Goal: Transaction & Acquisition: Book appointment/travel/reservation

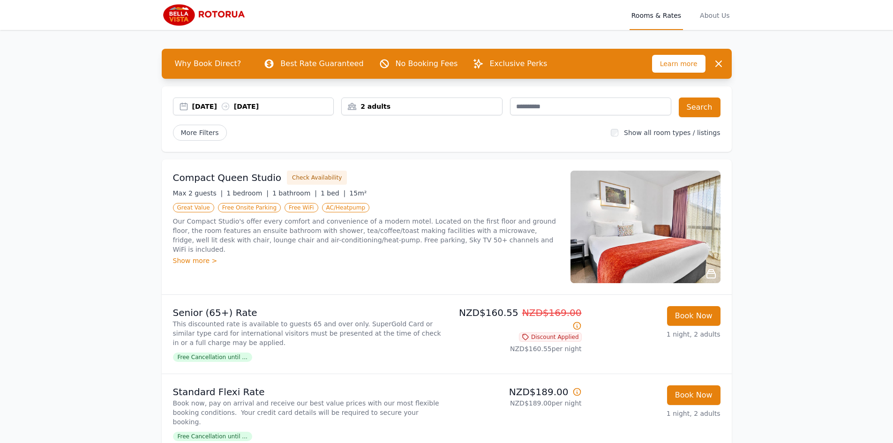
click at [208, 105] on div "[DATE] [DATE]" at bounding box center [263, 106] width 142 height 9
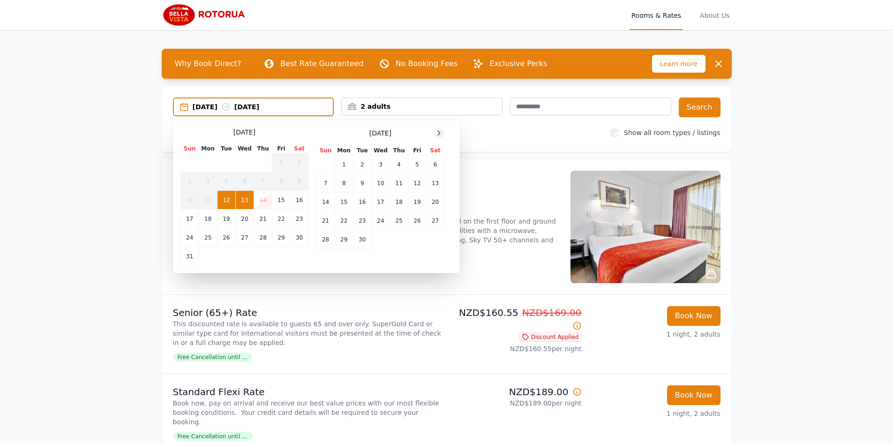
click at [443, 135] on div at bounding box center [438, 133] width 11 height 11
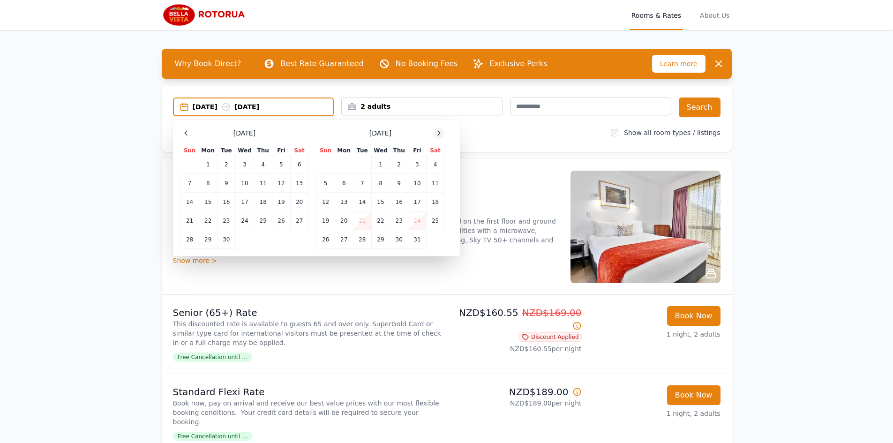
click at [441, 133] on icon at bounding box center [439, 133] width 8 height 8
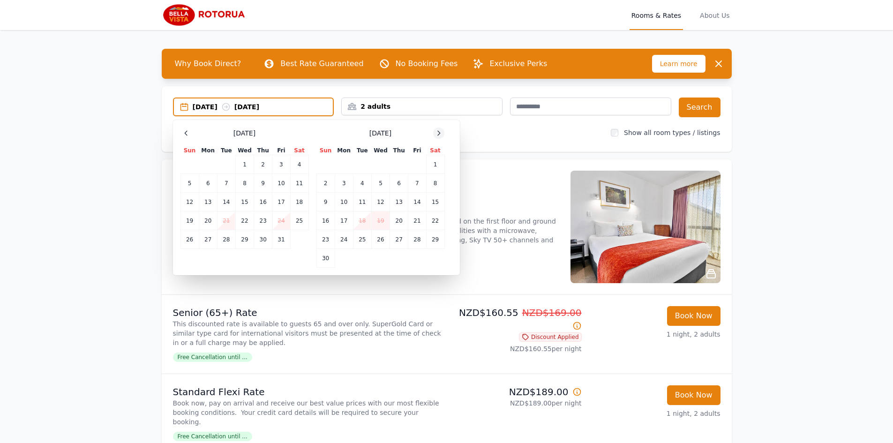
click at [441, 133] on icon at bounding box center [439, 133] width 8 height 8
click at [347, 240] on td "29" at bounding box center [344, 239] width 18 height 19
click at [380, 240] on td "31" at bounding box center [380, 239] width 18 height 19
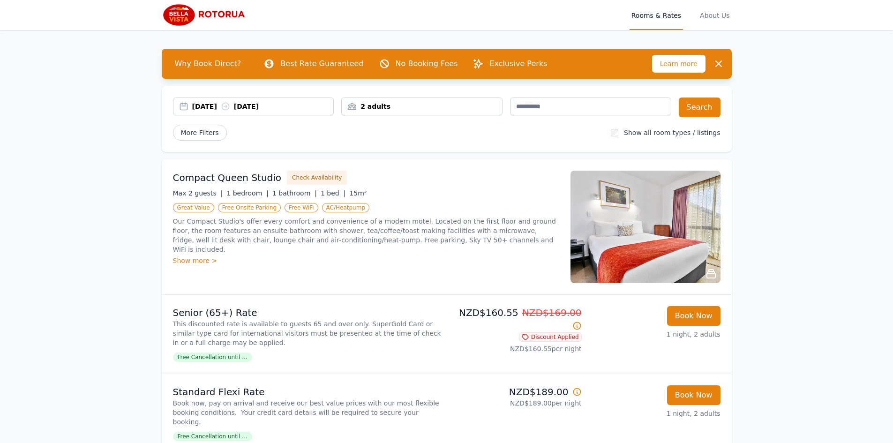
click at [442, 110] on div "2 adults" at bounding box center [422, 106] width 160 height 9
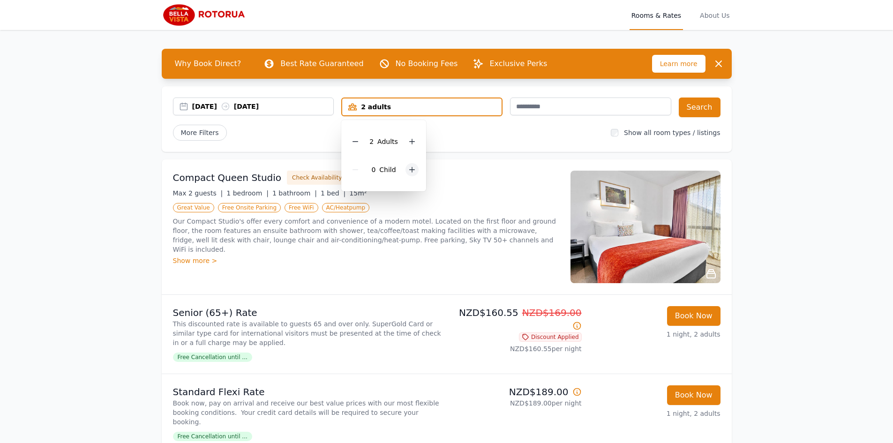
click at [414, 167] on icon at bounding box center [412, 170] width 8 height 8
click at [471, 135] on div "More Filters" at bounding box center [388, 133] width 431 height 16
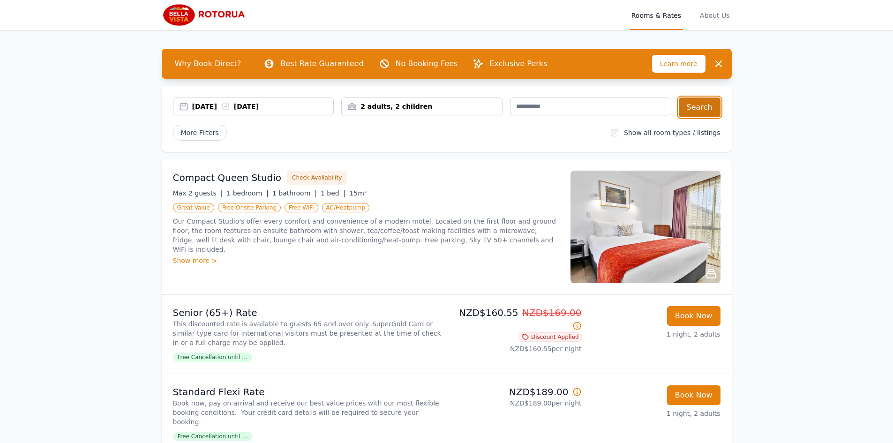
click at [709, 112] on button "Search" at bounding box center [700, 108] width 42 height 20
